Goal: Transaction & Acquisition: Book appointment/travel/reservation

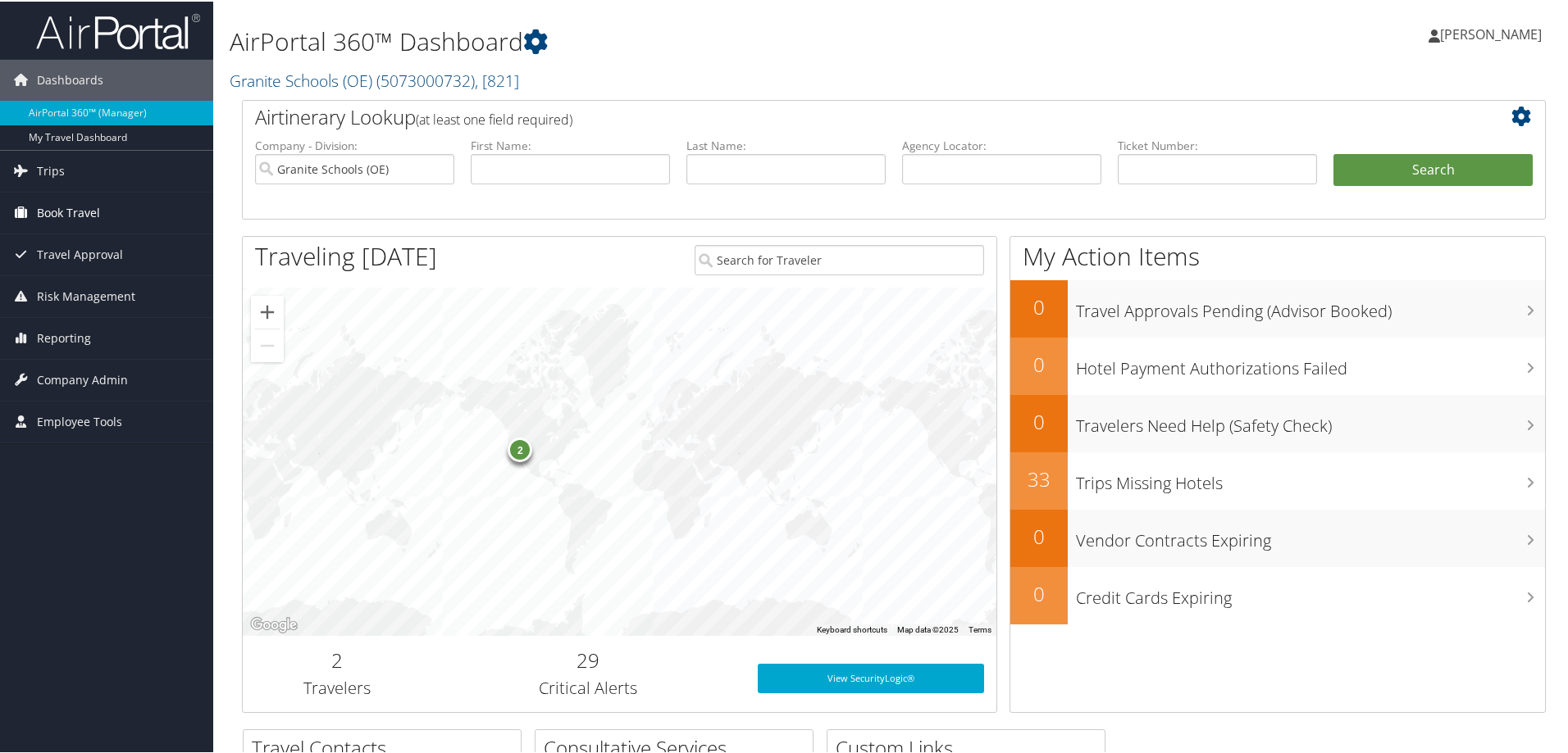
click at [78, 208] on span "Book Travel" at bounding box center [68, 211] width 63 height 41
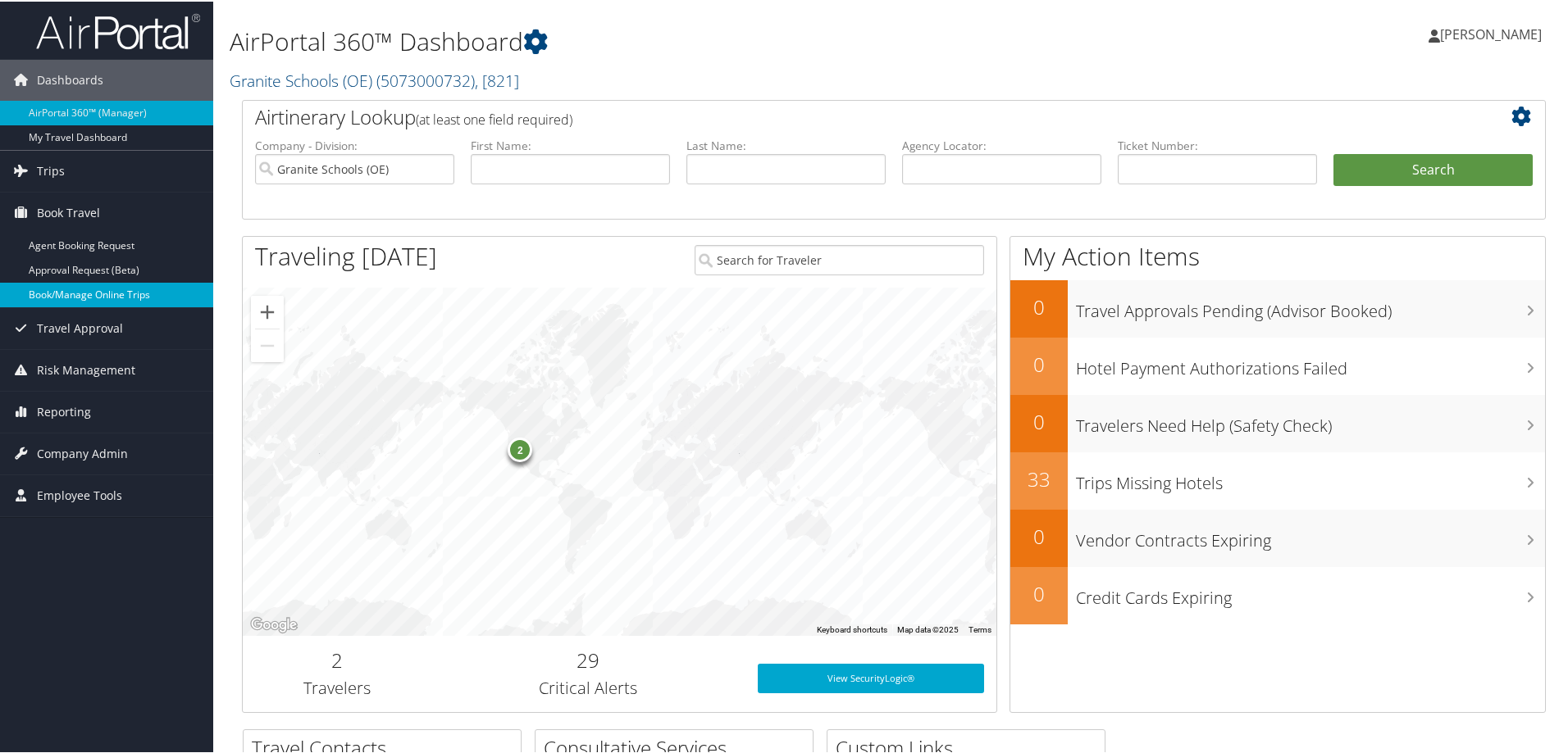
click at [97, 297] on link "Book/Manage Online Trips" at bounding box center [107, 293] width 213 height 25
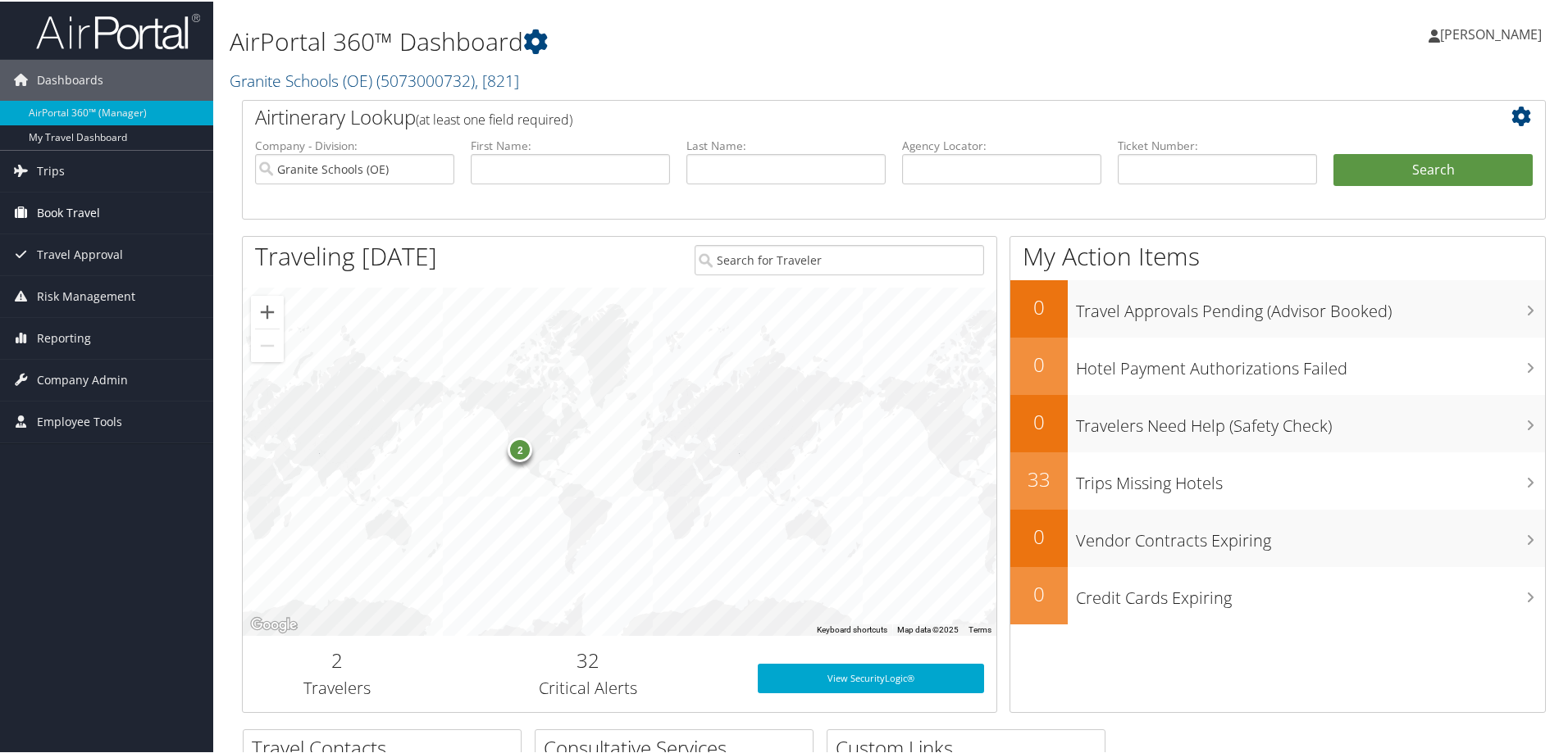
click at [76, 207] on span "Book Travel" at bounding box center [68, 211] width 63 height 41
click at [63, 170] on link "Trips" at bounding box center [107, 170] width 213 height 41
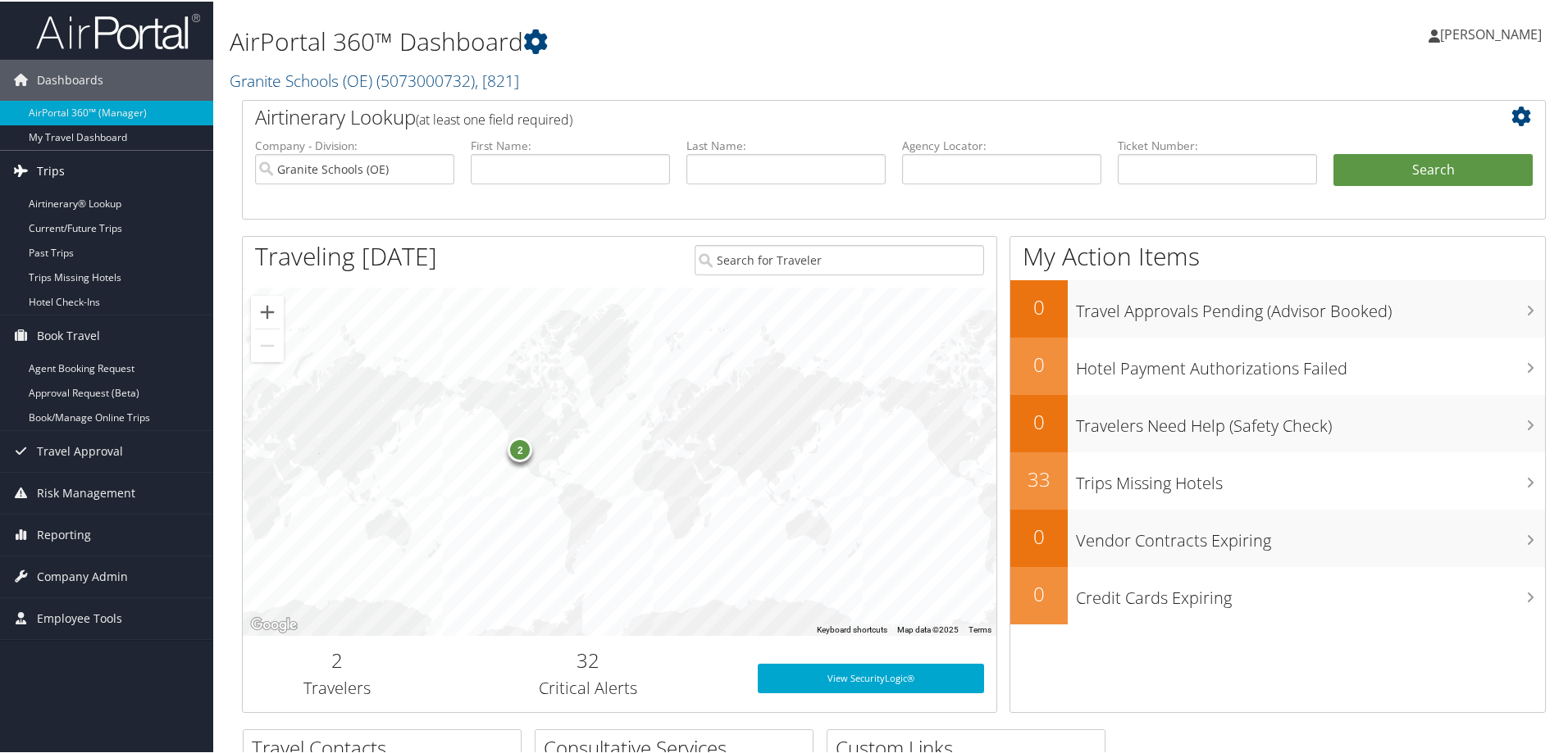
click at [52, 166] on span "Trips" at bounding box center [51, 170] width 28 height 41
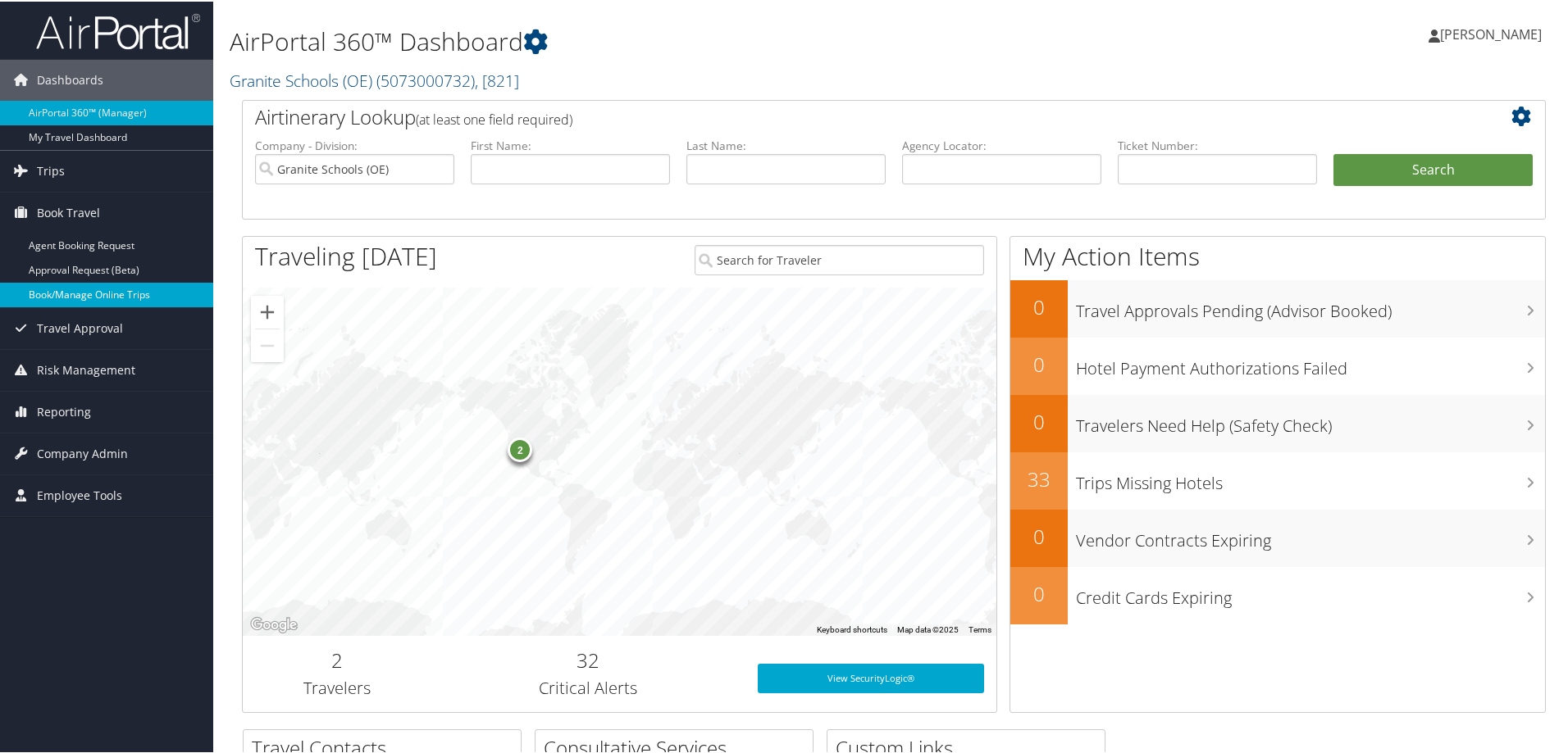
click at [69, 289] on link "Book/Manage Online Trips" at bounding box center [107, 293] width 213 height 25
